Goal: Task Accomplishment & Management: Manage account settings

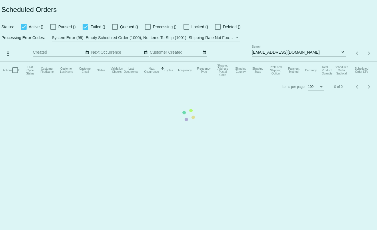
type input "[PERSON_NAME][EMAIL_ADDRESS][DOMAIN_NAME]"
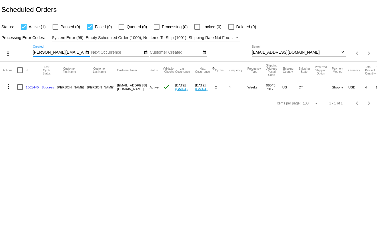
click at [343, 52] on mat-icon "close" at bounding box center [343, 52] width 4 height 5
click at [330, 53] on div "search" at bounding box center [299, 53] width 94 height 9
click at [338, 53] on div "search" at bounding box center [299, 53] width 94 height 9
click at [341, 53] on app-dashboard-scheduled-orders "Scheduled Orders Status: Active (1) Paused (0) Failed (0) Queued (0) Processing…" at bounding box center [188, 55] width 377 height 111
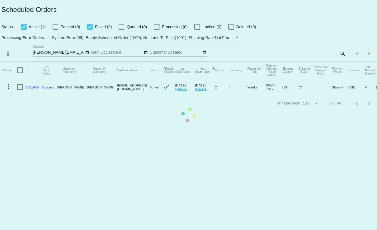
click at [341, 62] on mat-table "Actions Id Last Cycle Status Customer FirstName Customer LastName Customer Emai…" at bounding box center [188, 79] width 377 height 34
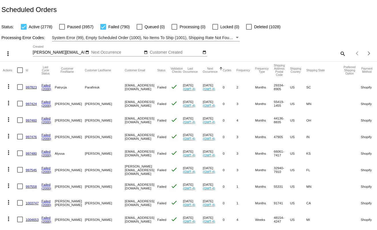
click at [339, 55] on mat-icon "search" at bounding box center [342, 53] width 7 height 9
click at [320, 52] on input "Search" at bounding box center [299, 52] width 94 height 5
paste input "[EMAIL_ADDRESS][DOMAIN_NAME]"
type input "[EMAIL_ADDRESS][DOMAIN_NAME]"
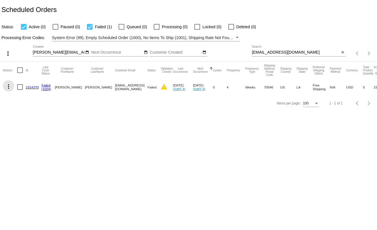
click at [9, 86] on mat-icon "more_vert" at bounding box center [8, 86] width 7 height 7
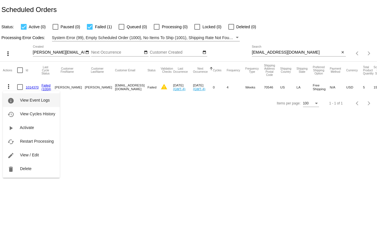
click at [19, 96] on button "info View Event Logs" at bounding box center [31, 100] width 57 height 14
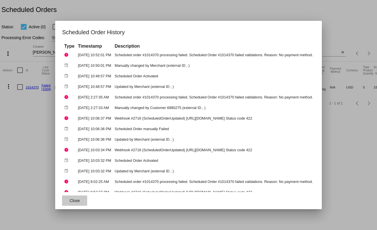
drag, startPoint x: 63, startPoint y: 200, endPoint x: 63, endPoint y: 191, distance: 8.6
click at [69, 200] on span "Close" at bounding box center [74, 201] width 10 height 5
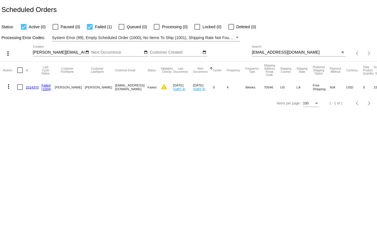
click at [34, 85] on link "1014370" at bounding box center [32, 87] width 13 height 4
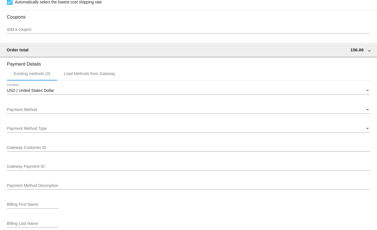
scroll to position [576, 0]
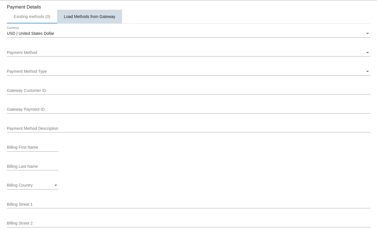
click at [83, 17] on div "Load Methods from Gateway" at bounding box center [89, 16] width 51 height 5
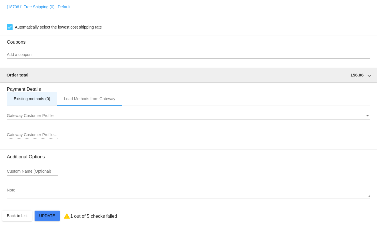
click at [46, 97] on div "Existing methods (0)" at bounding box center [32, 99] width 37 height 5
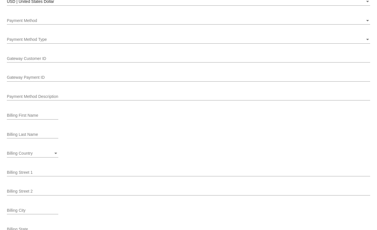
scroll to position [719, 0]
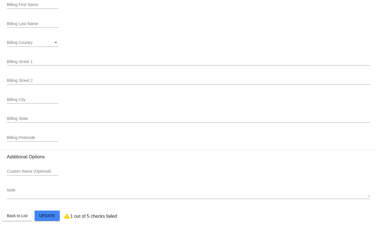
click at [85, 155] on h3 "Additional Options" at bounding box center [188, 156] width 363 height 5
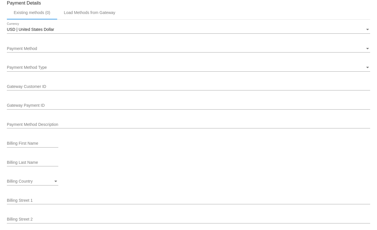
scroll to position [547, 0]
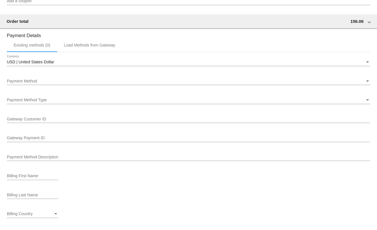
click at [86, 159] on input "Payment Method Description" at bounding box center [188, 157] width 363 height 5
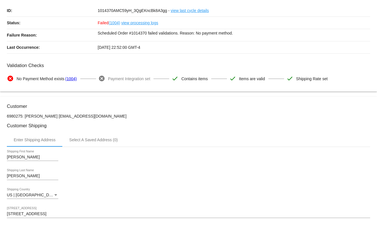
scroll to position [0, 0]
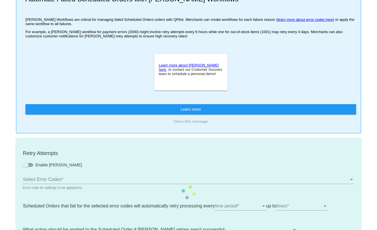
type input "If no changes are made, we will automatically retry processing your {{Scheduled…"
type input "If no changes are made, we will automatically {{DunningAction}} your {{Schedule…"
type input "Your {{ScheduledOrder}} was {{DunningAction}}."
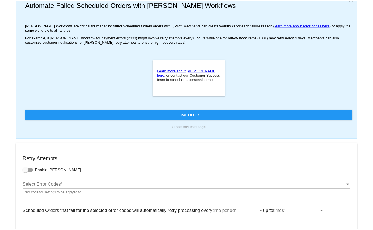
scroll to position [143, 0]
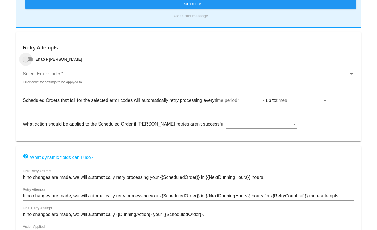
click at [28, 58] on div at bounding box center [26, 60] width 6 height 6
click at [26, 61] on input "Enable Dunning" at bounding box center [25, 61] width 0 height 0
checkbox input "true"
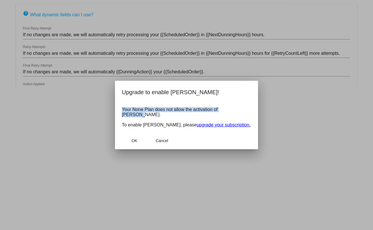
drag, startPoint x: 120, startPoint y: 111, endPoint x: 245, endPoint y: 113, distance: 124.3
click at [245, 113] on mat-dialog-content "Your None Plan does not allow the activation of Dunning. To enable Dunning, ple…" at bounding box center [186, 118] width 143 height 30
copy p "Your None Plan does not allow the activation of Dunning."
click at [228, 112] on p "Your None Plan does not allow the activation of Dunning. To enable Dunning, ple…" at bounding box center [186, 117] width 129 height 21
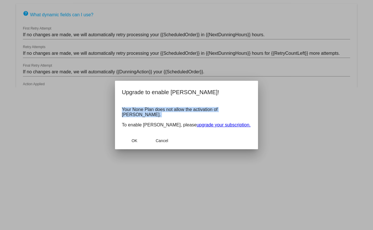
click at [228, 112] on p "Your None Plan does not allow the activation of Dunning. To enable Dunning, ple…" at bounding box center [186, 117] width 129 height 21
copy p "Your None Plan does not allow the activation of Dunning."
click at [134, 111] on p "Your None Plan does not allow the activation of Dunning. To enable Dunning, ple…" at bounding box center [186, 117] width 129 height 21
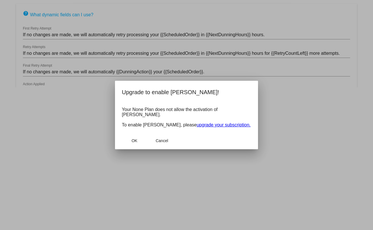
copy p "Your None Plan does not allow the activation of Dunning."
click at [153, 111] on p "Your None Plan does not allow the activation of Dunning. To enable Dunning, ple…" at bounding box center [186, 117] width 129 height 21
copy p "Your None Plan does not allow the activation of Dunning."
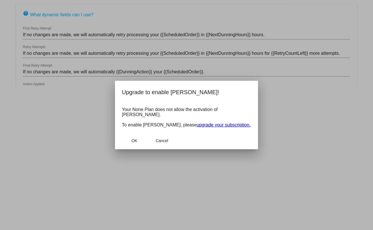
click at [124, 112] on p "Your None Plan does not allow the activation of Dunning. To enable Dunning, ple…" at bounding box center [186, 117] width 129 height 21
copy p "Your None Plan does not allow the activation of Dunning."
drag, startPoint x: 125, startPoint y: 132, endPoint x: 125, endPoint y: 125, distance: 7.4
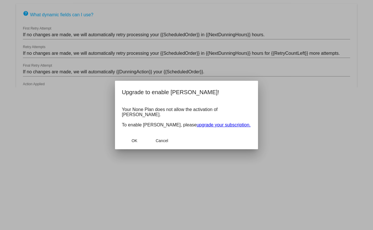
click at [125, 132] on mat-dialog-actions "OK Cancel" at bounding box center [186, 140] width 129 height 17
